Goal: Check status

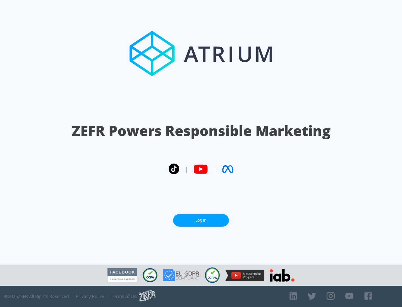
click at [201, 220] on link "Log In" at bounding box center [201, 220] width 56 height 13
